Goal: Transaction & Acquisition: Purchase product/service

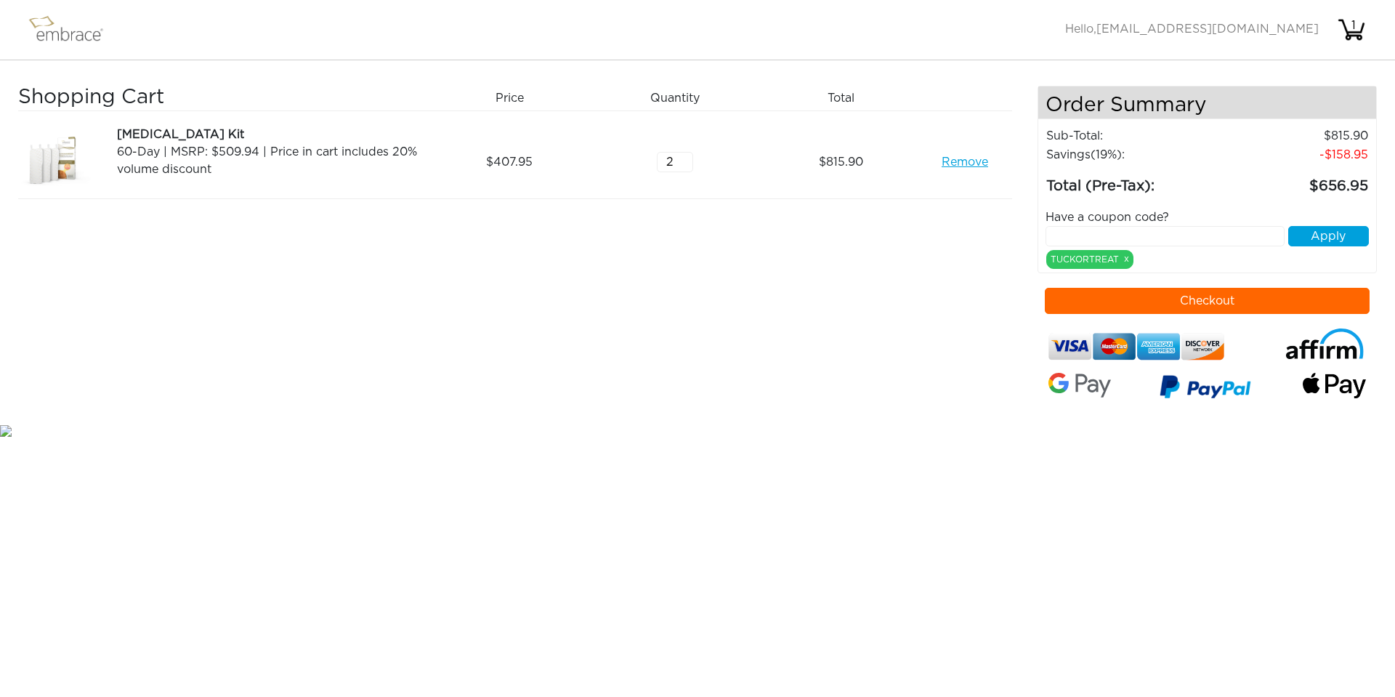
click at [1165, 237] on input "text" at bounding box center [1166, 236] width 240 height 20
type input "TUCKORTREAT"
click at [1350, 236] on button "Apply" at bounding box center [1328, 236] width 81 height 20
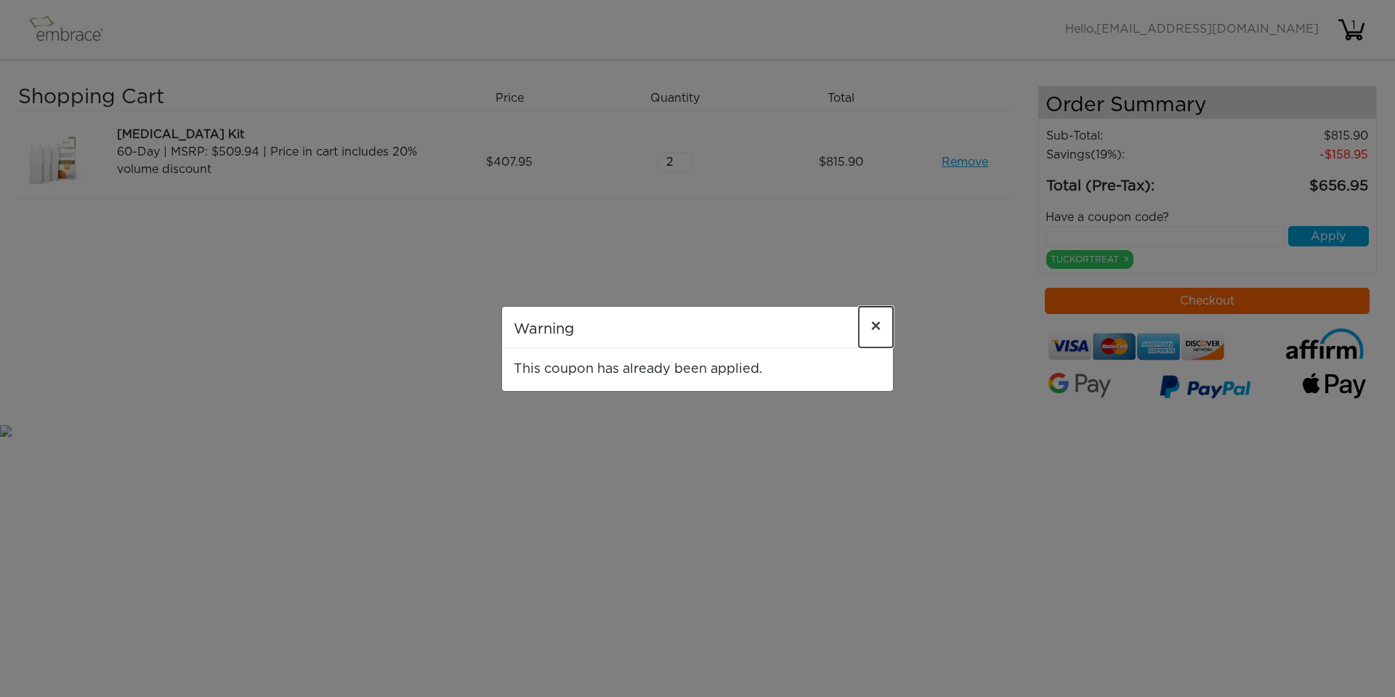
click at [884, 328] on button "×" at bounding box center [876, 327] width 34 height 41
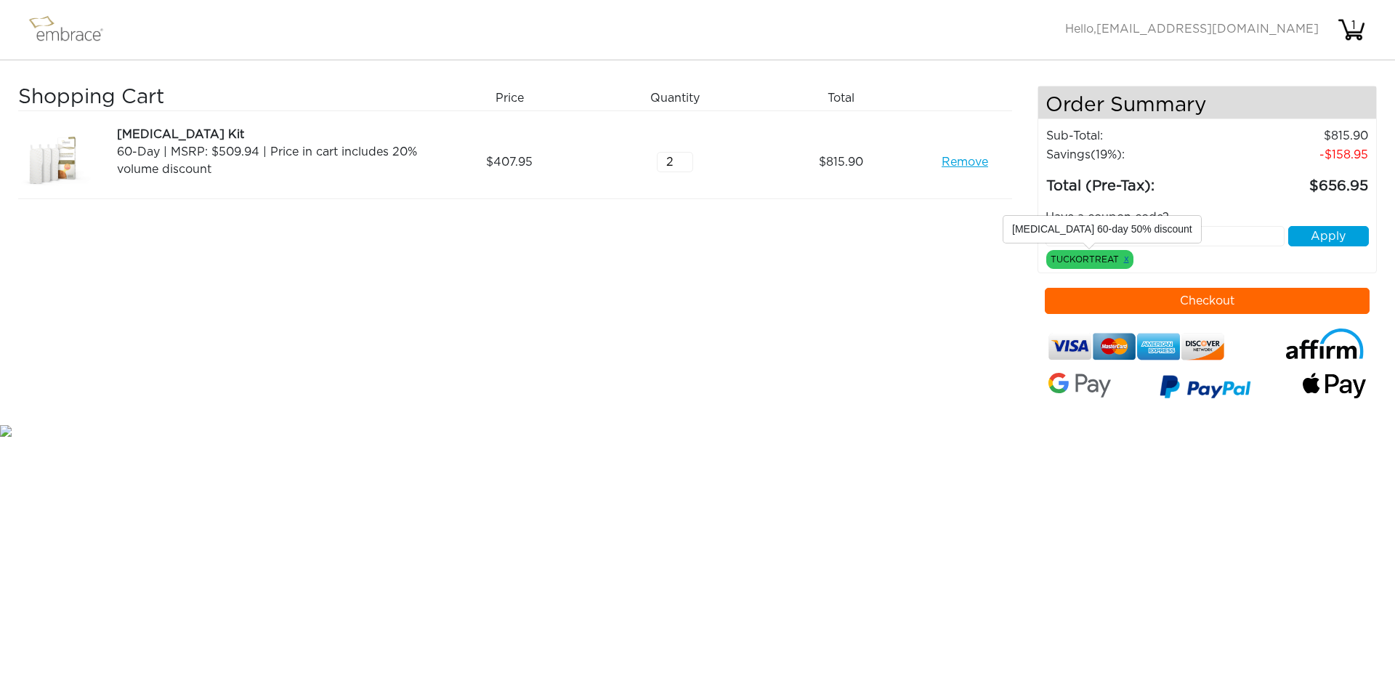
click at [1127, 259] on link "x" at bounding box center [1126, 258] width 5 height 13
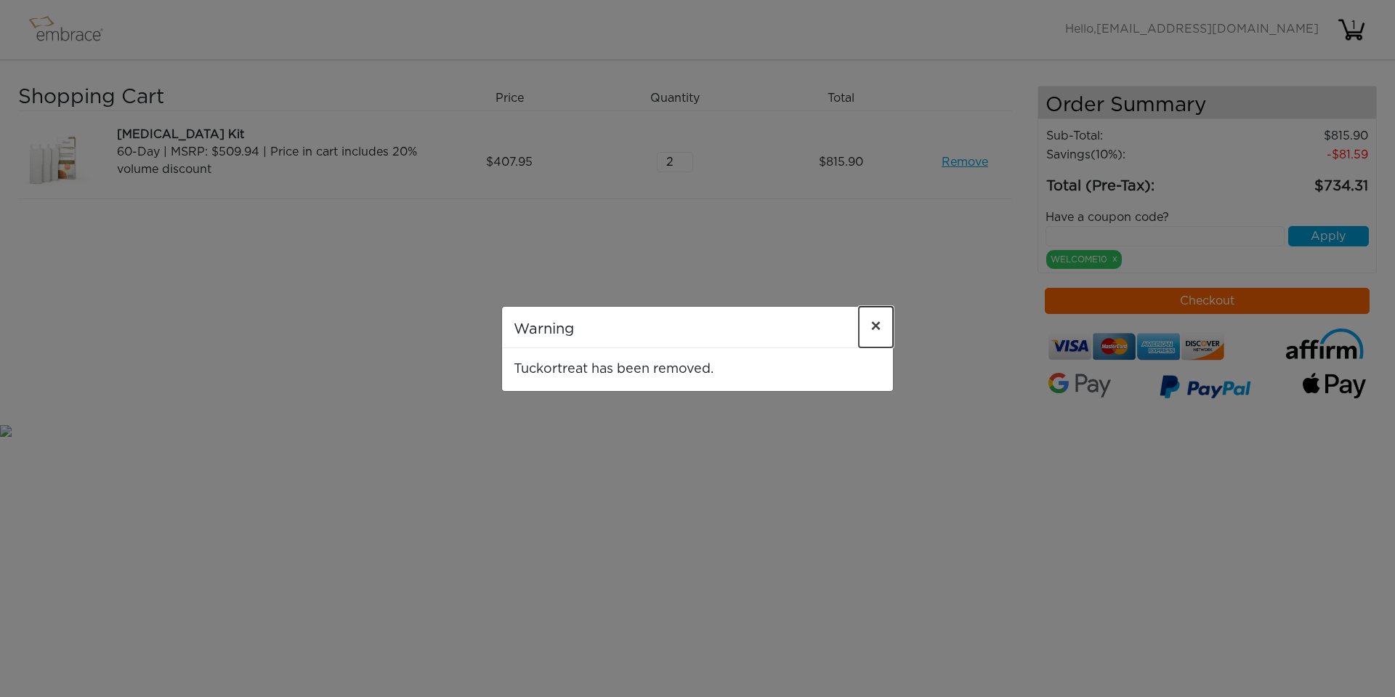
click at [882, 328] on button "×" at bounding box center [876, 327] width 34 height 41
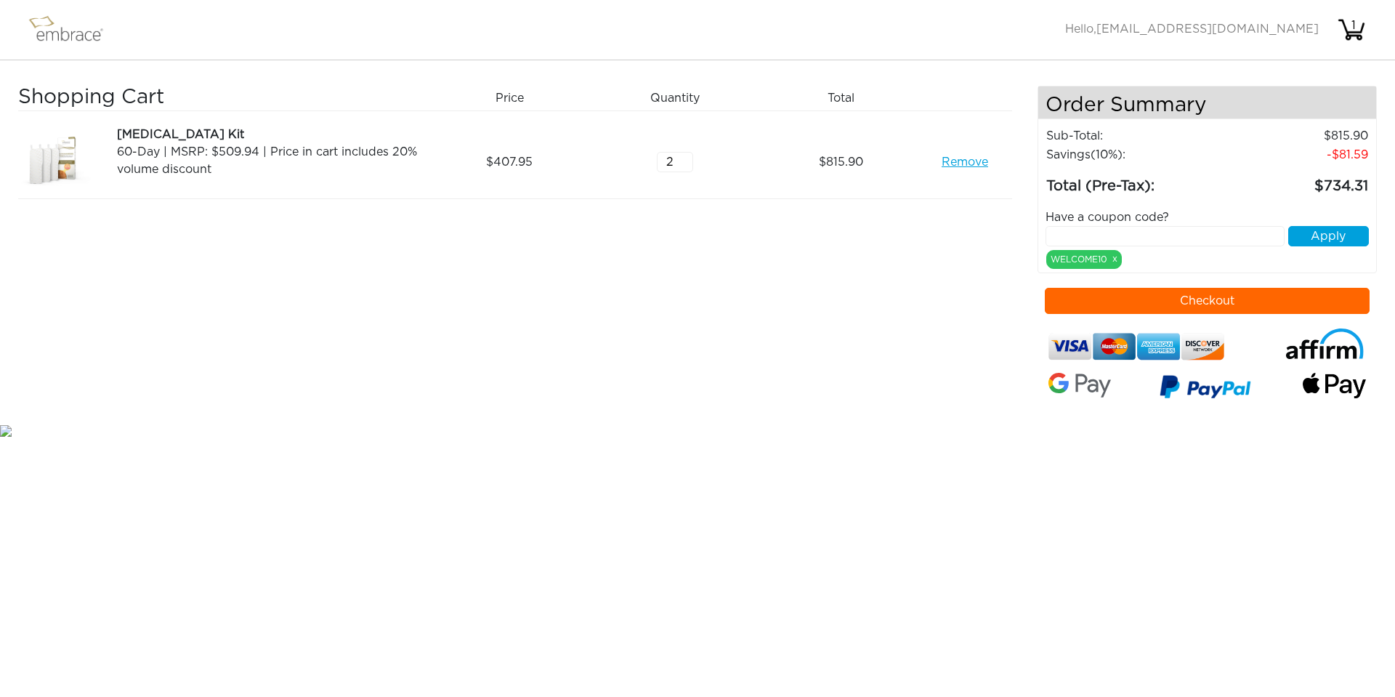
click at [1108, 231] on input "text" at bounding box center [1166, 236] width 240 height 20
type input "TUCKORTREAT"
click at [1322, 228] on button "Apply" at bounding box center [1328, 236] width 81 height 20
click at [1323, 232] on body "Activate Coupons Hello, [EMAIL_ADDRESS][DOMAIN_NAME] 1 Shopping Cart Price Quan…" at bounding box center [697, 219] width 1395 height 439
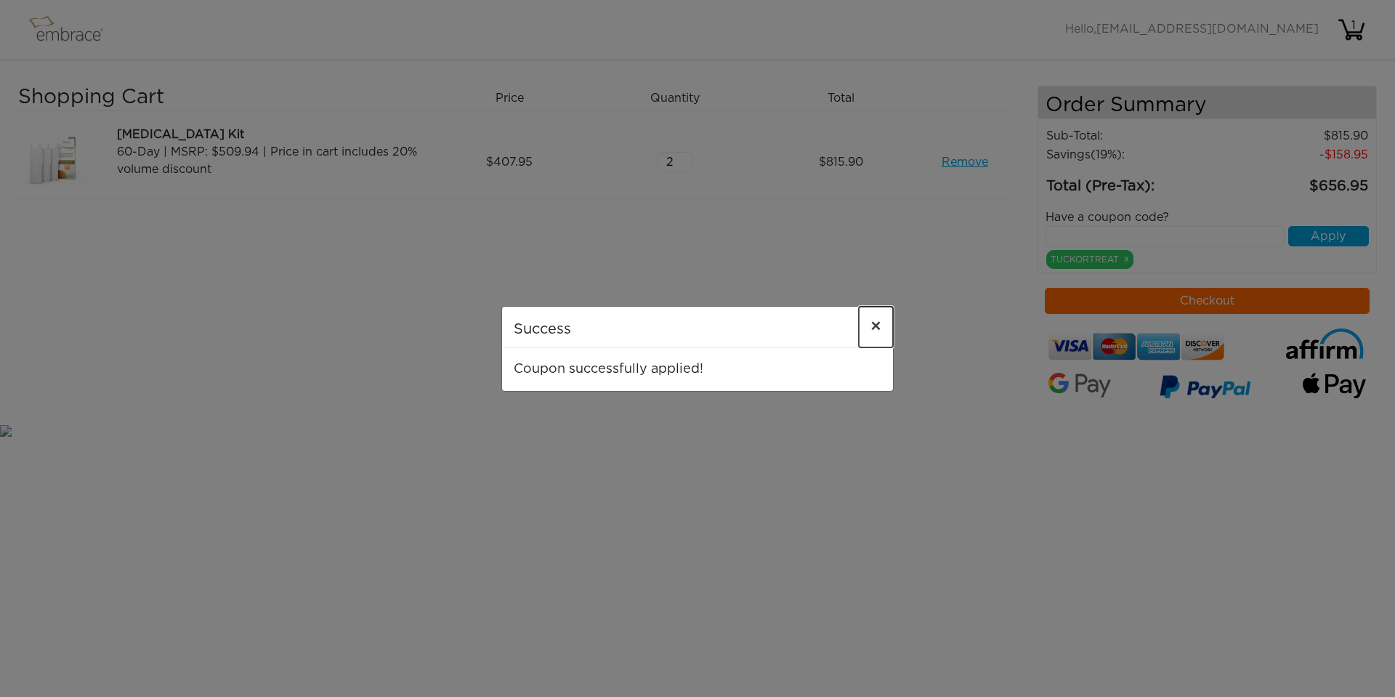
click at [873, 322] on span "×" at bounding box center [875, 326] width 11 height 17
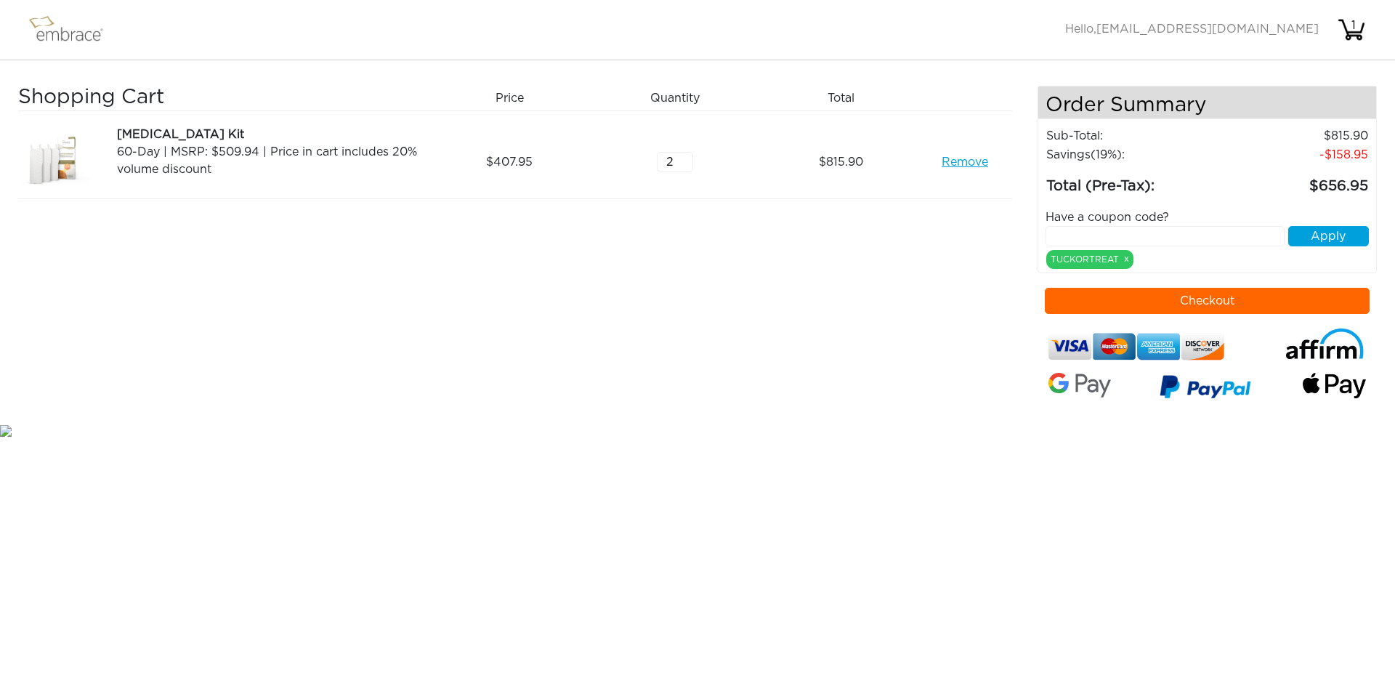
click at [74, 39] on img at bounding box center [72, 30] width 94 height 36
click at [42, 20] on img at bounding box center [72, 30] width 94 height 36
click at [40, 28] on img at bounding box center [72, 30] width 94 height 36
click at [62, 31] on img at bounding box center [72, 30] width 94 height 36
click at [60, 32] on img at bounding box center [72, 30] width 94 height 36
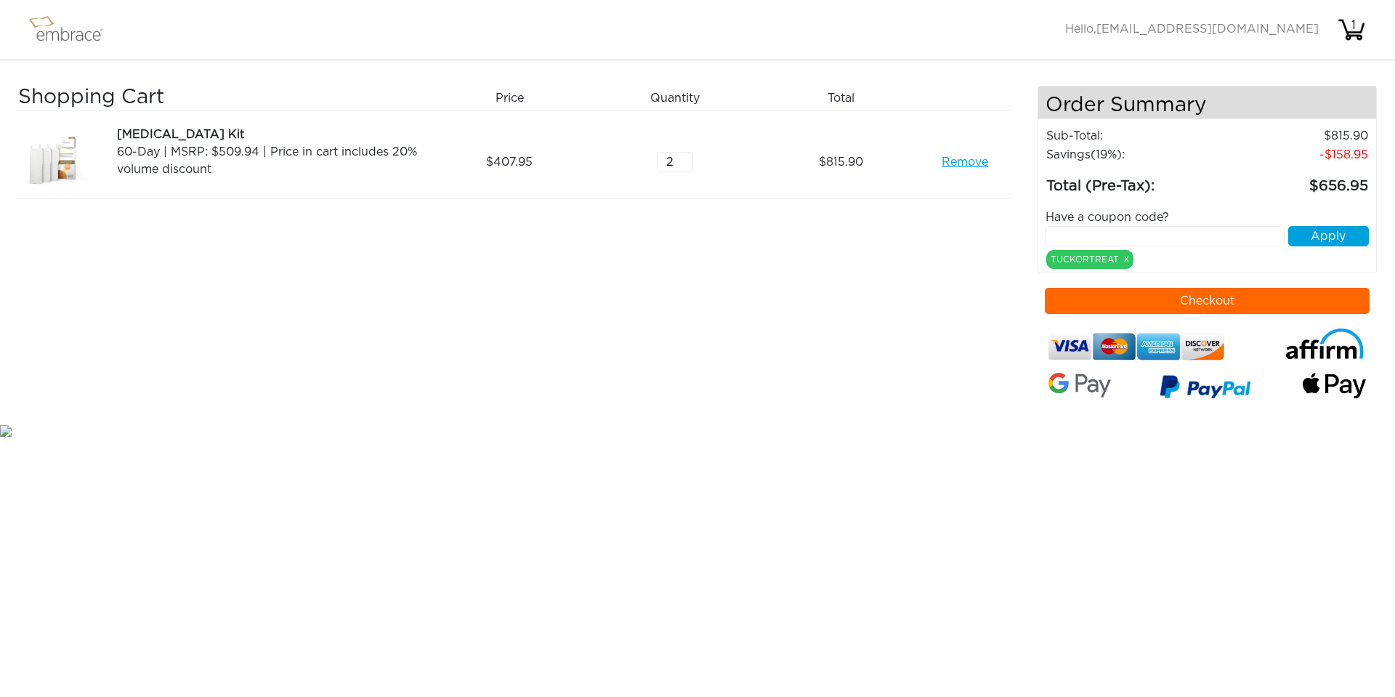
click at [57, 25] on img at bounding box center [72, 30] width 94 height 36
click at [43, 22] on img at bounding box center [72, 30] width 94 height 36
